Goal: Task Accomplishment & Management: Manage account settings

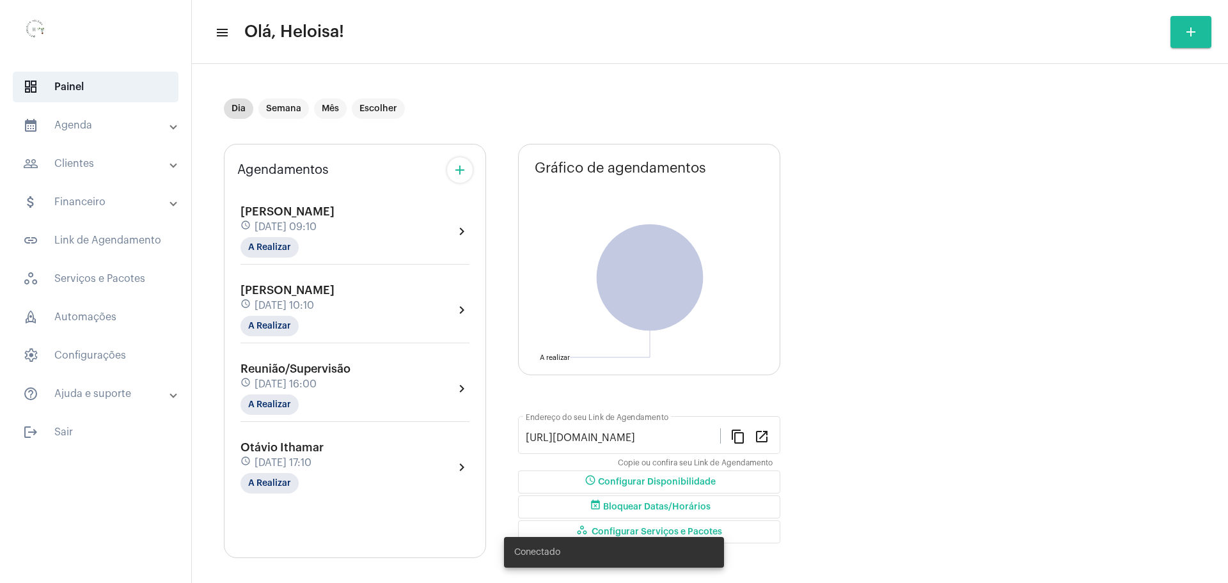
scroll to position [7, 0]
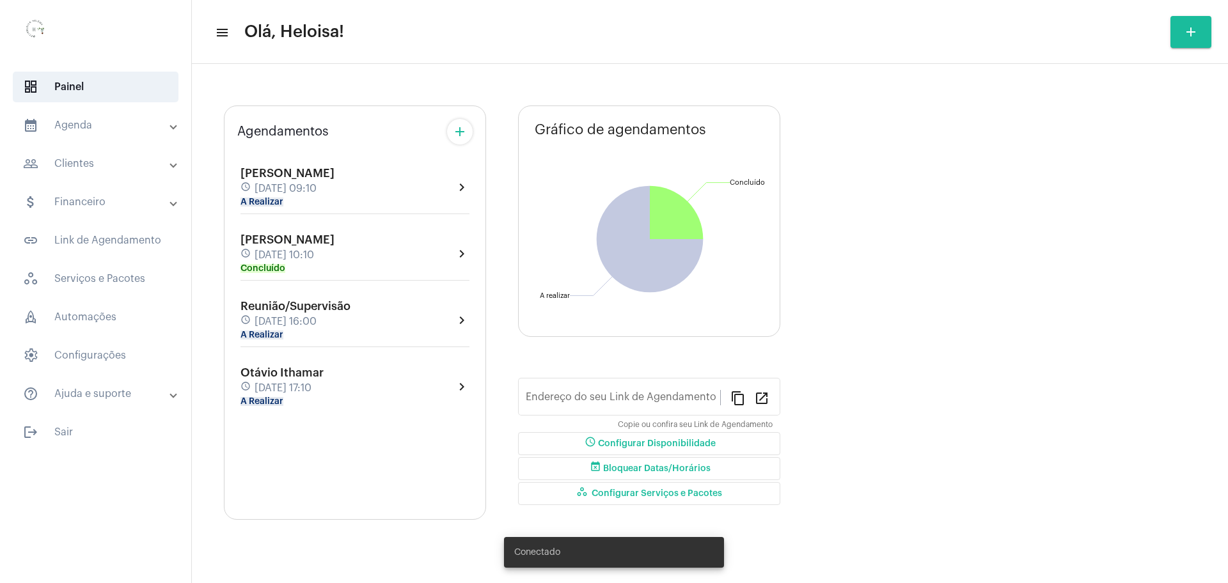
type input "[URL][DOMAIN_NAME]"
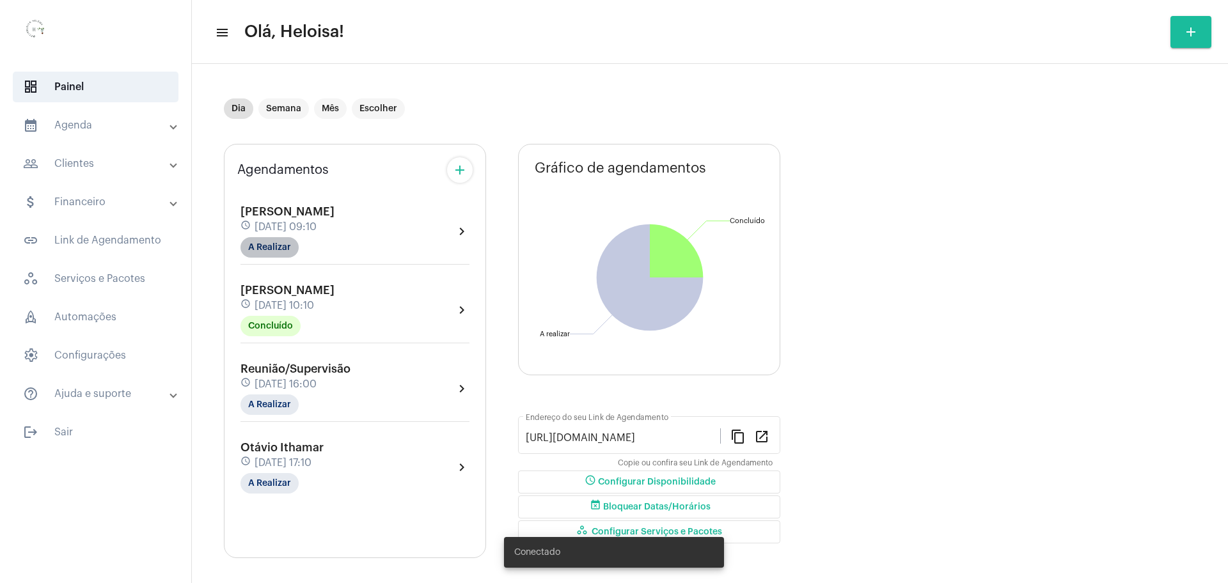
click at [261, 249] on mat-chip "A Realizar" at bounding box center [269, 247] width 58 height 20
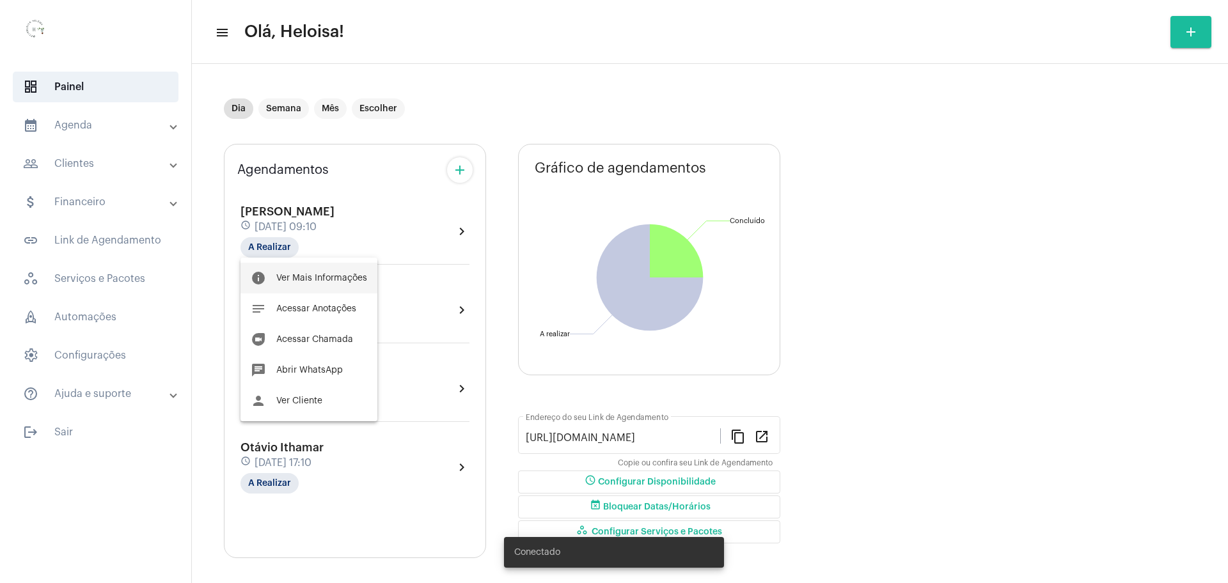
click at [303, 275] on span "Ver Mais Informações" at bounding box center [321, 278] width 91 height 9
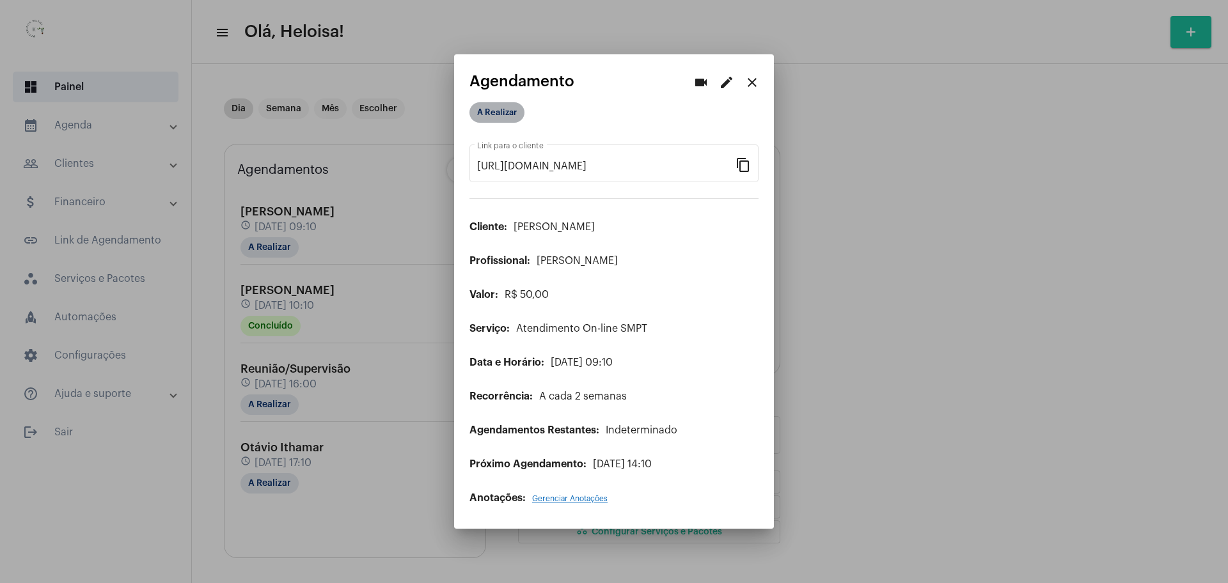
click at [505, 119] on mat-chip "A Realizar" at bounding box center [496, 112] width 55 height 20
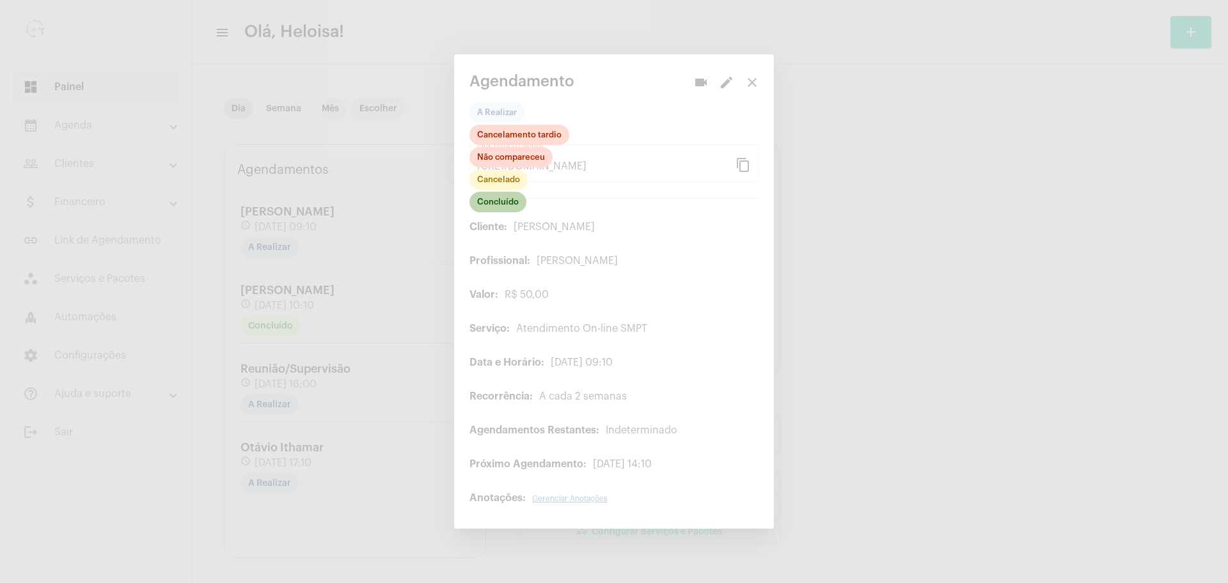
click at [501, 203] on mat-chip "Concluído" at bounding box center [497, 202] width 57 height 20
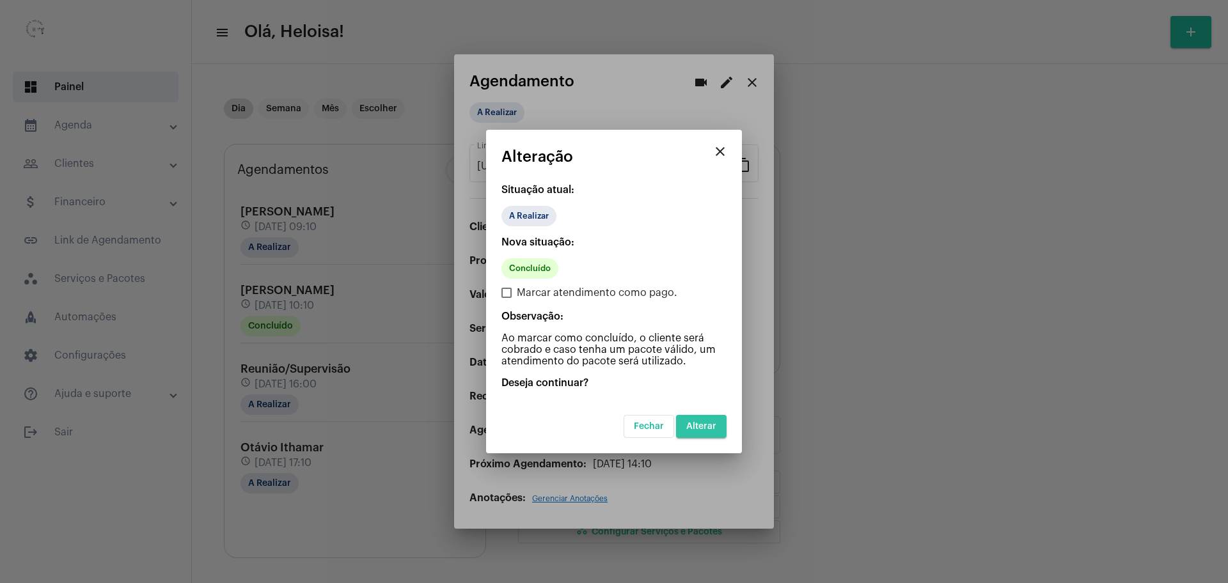
click at [712, 422] on span "Alterar" at bounding box center [701, 426] width 30 height 9
